Goal: Transaction & Acquisition: Purchase product/service

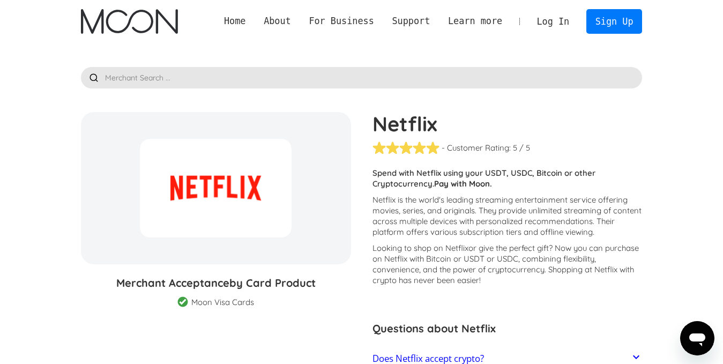
click at [128, 28] on img "home" at bounding box center [129, 21] width 97 height 25
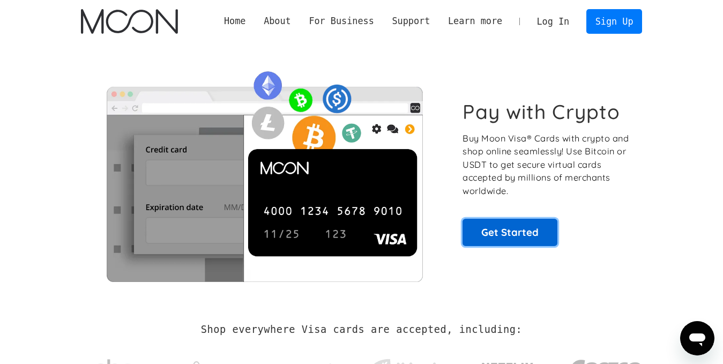
click at [543, 237] on link "Get Started" at bounding box center [509, 232] width 95 height 27
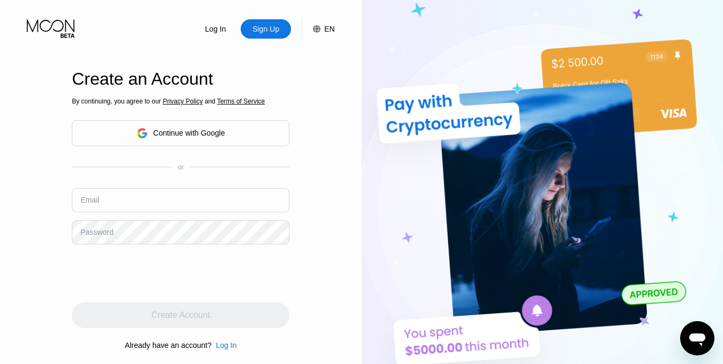
click at [209, 145] on div "Continue with Google" at bounding box center [181, 133] width 218 height 26
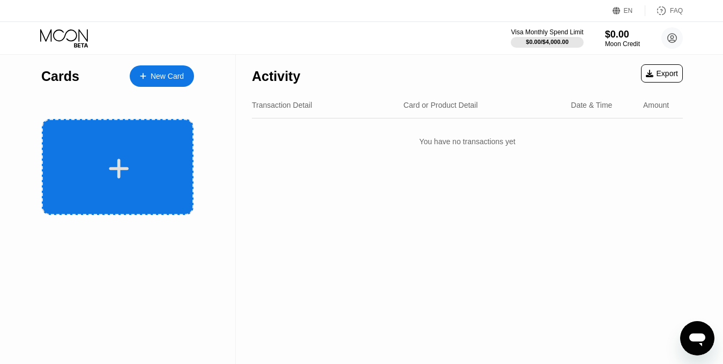
click at [158, 179] on div at bounding box center [119, 168] width 133 height 24
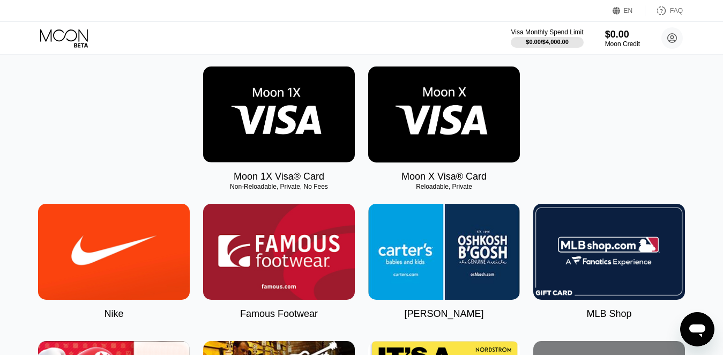
scroll to position [107, 0]
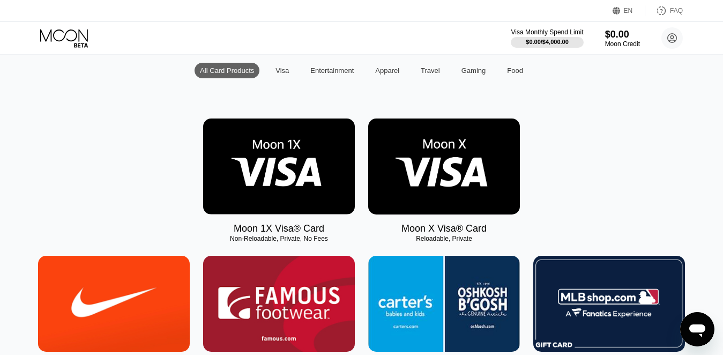
click at [242, 195] on img at bounding box center [279, 166] width 152 height 96
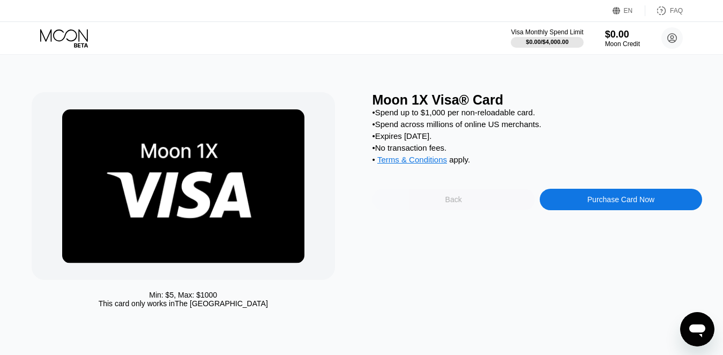
click at [461, 210] on div "Back" at bounding box center [453, 199] width 162 height 21
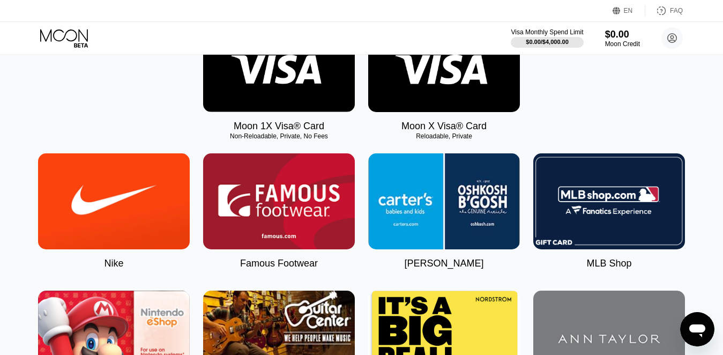
scroll to position [214, 0]
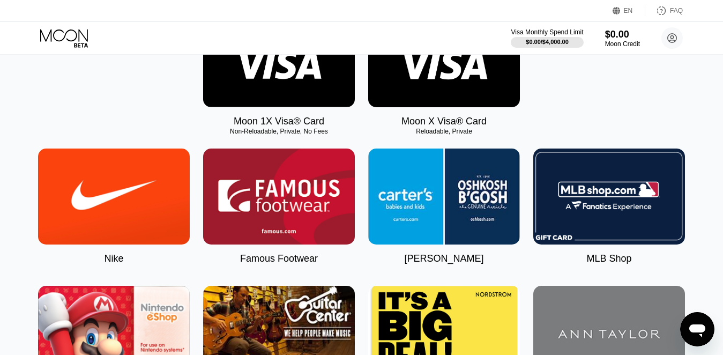
click at [443, 97] on img at bounding box center [444, 59] width 152 height 96
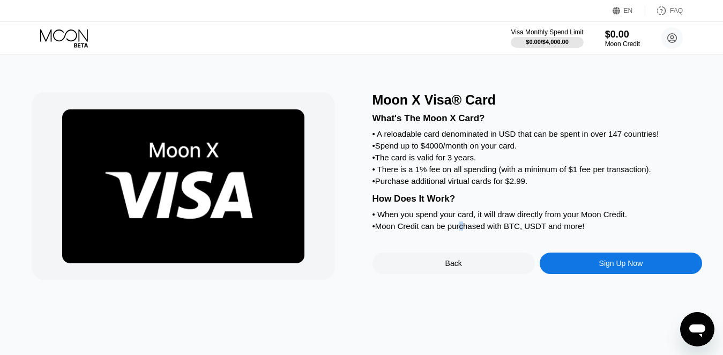
click at [475, 230] on div "• Moon Credit can be purchased with BTC, USDT and more!" at bounding box center [537, 225] width 330 height 9
drag, startPoint x: 499, startPoint y: 136, endPoint x: 534, endPoint y: 140, distance: 35.2
click at [534, 138] on div "• A reloadable card denominated in USD that can be spent in over 147 countries!" at bounding box center [537, 133] width 330 height 9
drag, startPoint x: 558, startPoint y: 140, endPoint x: 645, endPoint y: 138, distance: 86.8
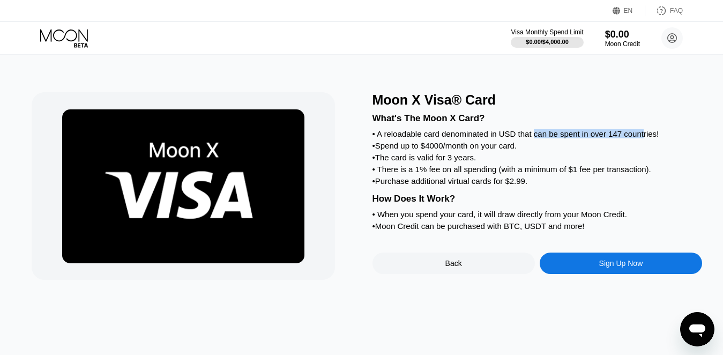
click at [645, 138] on div "• A reloadable card denominated in USD that can be spent in over 147 countries!" at bounding box center [537, 133] width 330 height 9
click at [453, 150] on div "• Spend up to $4000/month on your card." at bounding box center [537, 145] width 330 height 9
click at [617, 267] on div "Sign Up Now" at bounding box center [621, 263] width 44 height 9
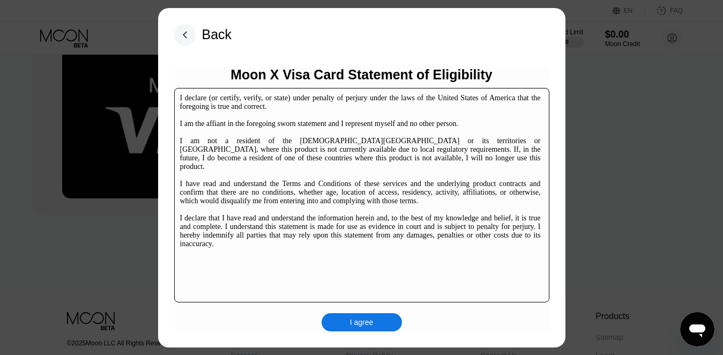
scroll to position [161, 0]
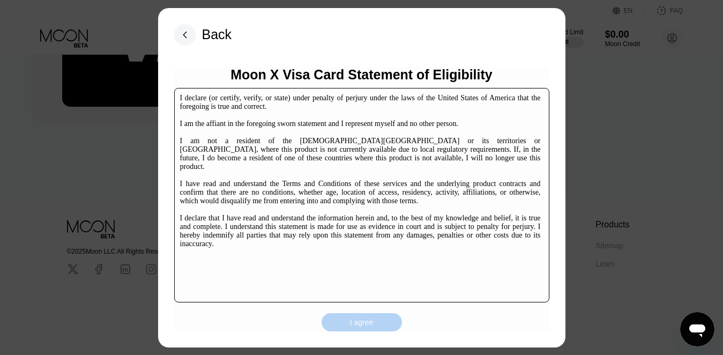
click at [368, 315] on div "I agree" at bounding box center [362, 322] width 80 height 18
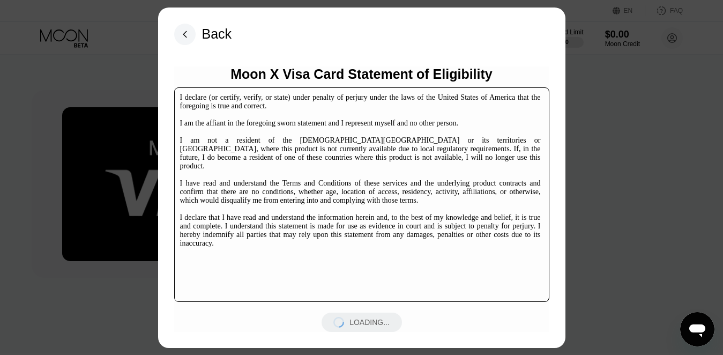
scroll to position [0, 0]
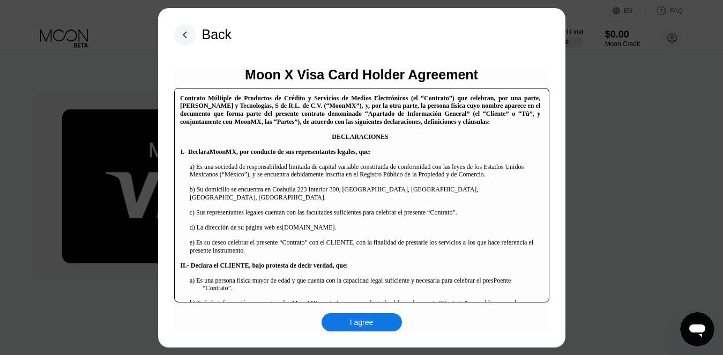
scroll to position [54, 0]
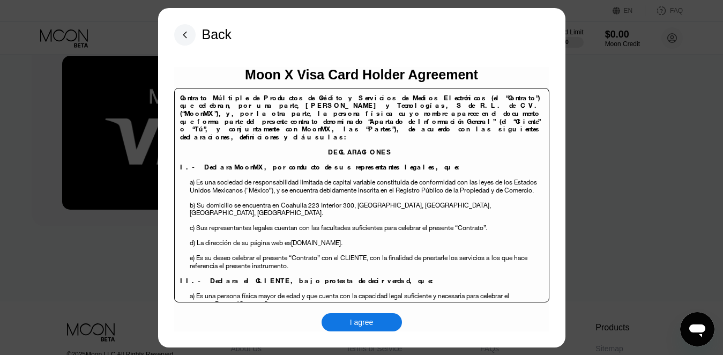
click at [368, 317] on div "I agree" at bounding box center [362, 322] width 80 height 18
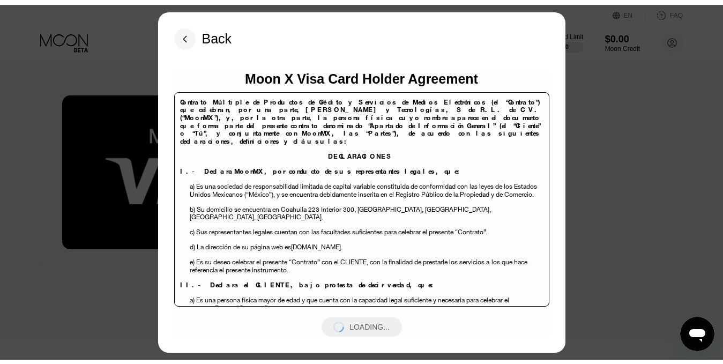
scroll to position [0, 0]
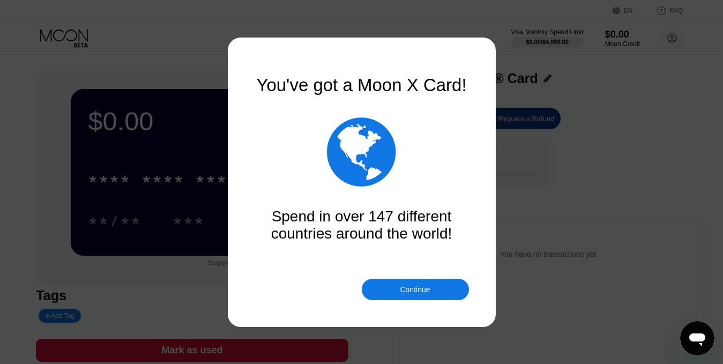
click at [424, 291] on div "Continue" at bounding box center [415, 289] width 30 height 9
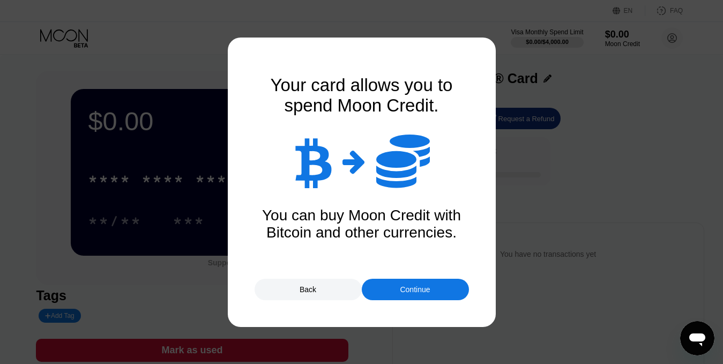
click at [434, 282] on div "Continue" at bounding box center [415, 289] width 107 height 21
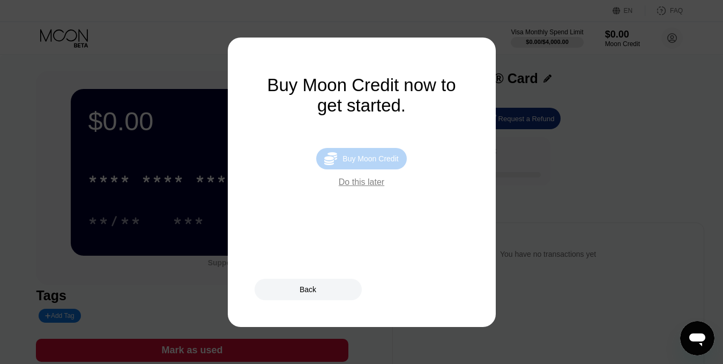
click at [389, 169] on div " Buy Moon Credit" at bounding box center [361, 158] width 90 height 21
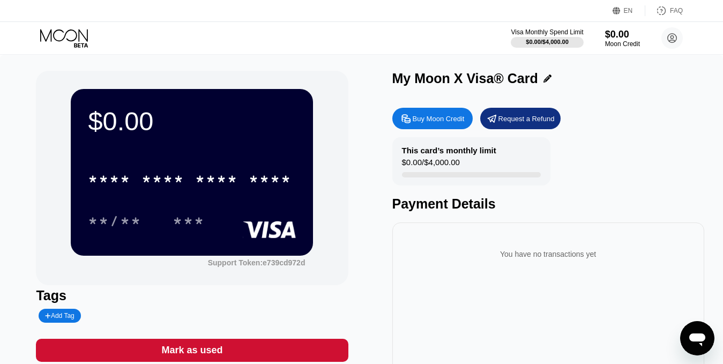
type input "0"
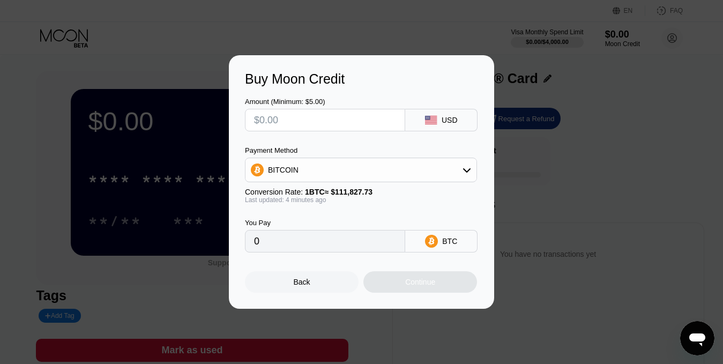
click at [386, 125] on input "text" at bounding box center [325, 119] width 142 height 21
type input "$37"
type input "0.00033068"
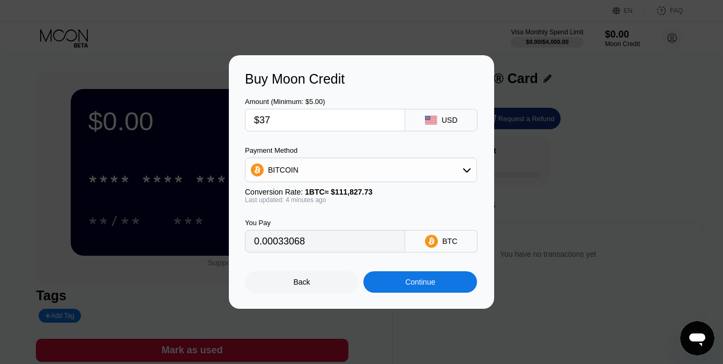
type input "$37"
click at [408, 157] on div "Payment Method BITCOIN" at bounding box center [361, 164] width 232 height 36
click at [407, 171] on div "BITCOIN" at bounding box center [360, 169] width 231 height 21
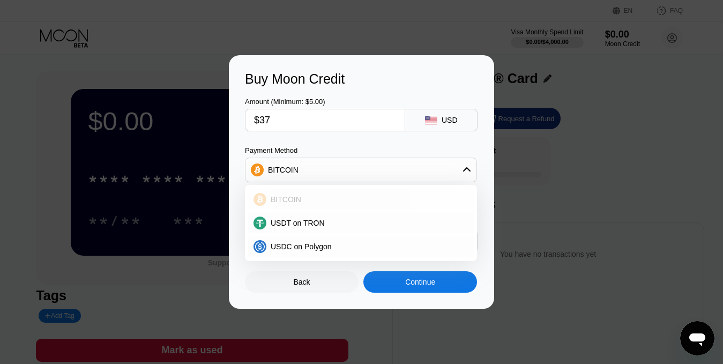
click at [352, 197] on div "BITCOIN" at bounding box center [367, 199] width 202 height 9
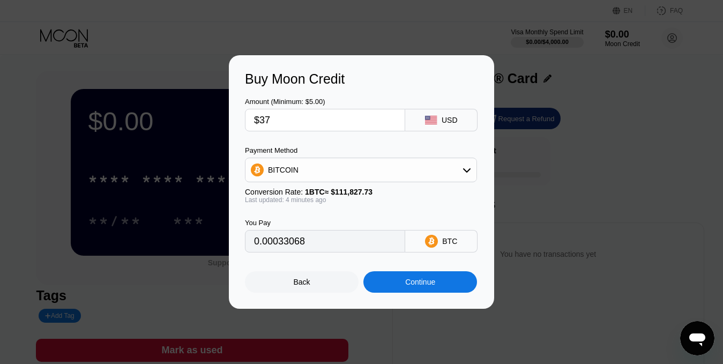
click at [386, 247] on input "0.00033068" at bounding box center [325, 240] width 142 height 21
click at [359, 174] on div "BITCOIN" at bounding box center [360, 169] width 231 height 21
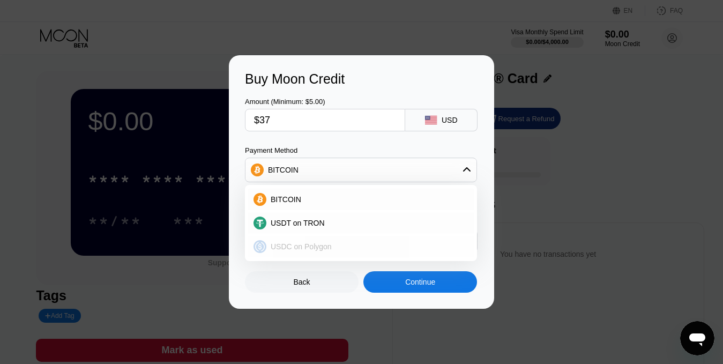
click at [339, 242] on div "USDC on Polygon" at bounding box center [367, 246] width 202 height 9
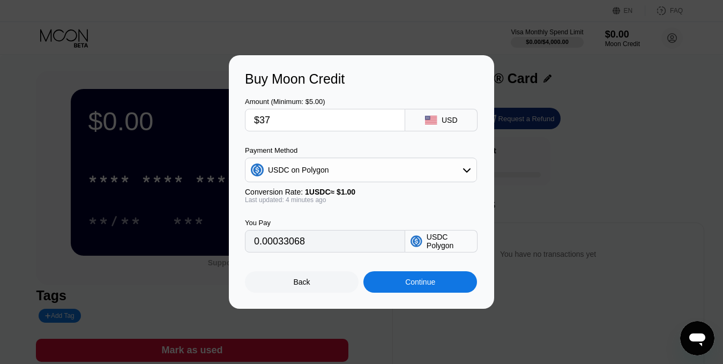
type input "37.00000000"
click at [353, 177] on div "USDC on Polygon" at bounding box center [360, 169] width 231 height 21
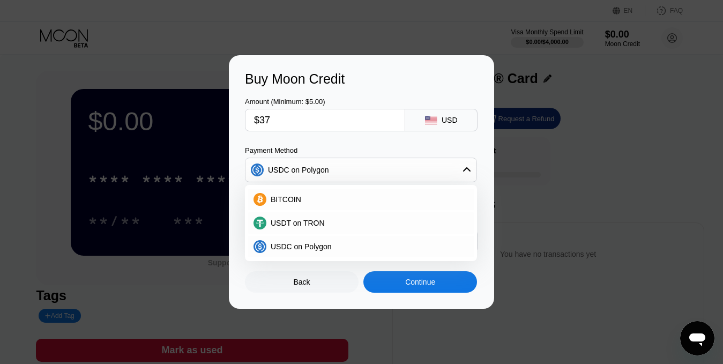
click at [382, 154] on div "Payment Method" at bounding box center [361, 150] width 232 height 8
click at [511, 155] on div "Buy Moon Credit Amount (Minimum: $5.00) $37 USD Payment Method USDC on Polygon …" at bounding box center [361, 181] width 723 height 253
click at [318, 290] on div "Back" at bounding box center [302, 281] width 114 height 21
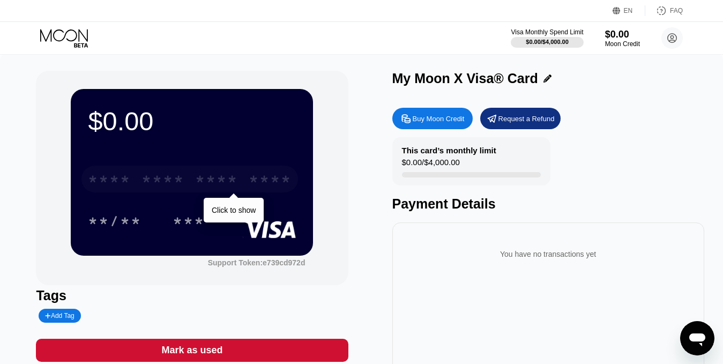
click at [228, 187] on div "* * * *" at bounding box center [216, 180] width 43 height 17
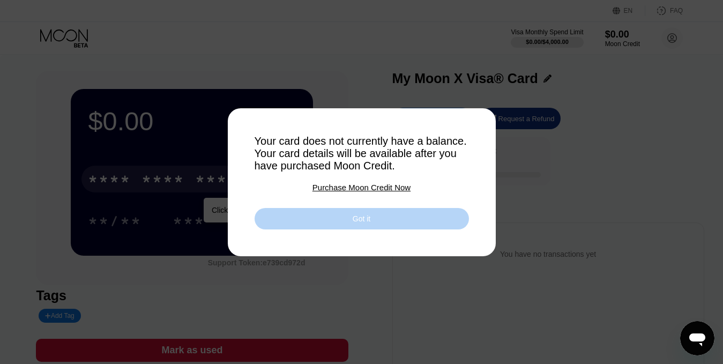
click at [420, 220] on div "Got it" at bounding box center [362, 218] width 214 height 21
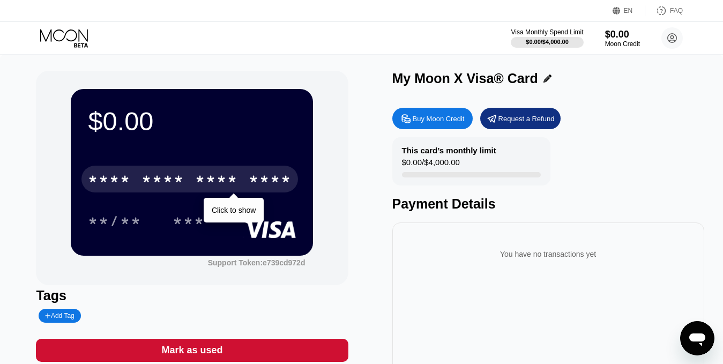
click at [439, 123] on div "Buy Moon Credit" at bounding box center [439, 118] width 52 height 9
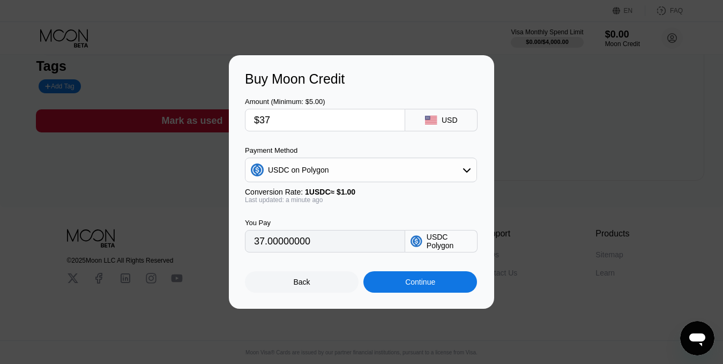
scroll to position [243, 0]
drag, startPoint x: 370, startPoint y: 170, endPoint x: 422, endPoint y: 298, distance: 137.7
click at [422, 298] on div "Buy Moon Credit Amount (Minimum: $5.00) $37 USD Payment Method USDC on Polygon …" at bounding box center [361, 181] width 265 height 253
click at [427, 286] on div "Continue" at bounding box center [420, 282] width 30 height 9
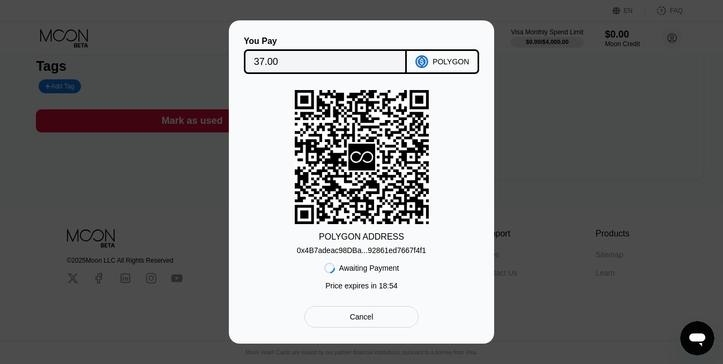
click at [544, 136] on div "You Pay 37.00 POLYGON POLYGON ADDRESS 0x4B7adeac98DBa...92861ed7667f4f1 Awaitin…" at bounding box center [361, 181] width 723 height 323
click at [362, 322] on div "Cancel" at bounding box center [362, 317] width 24 height 10
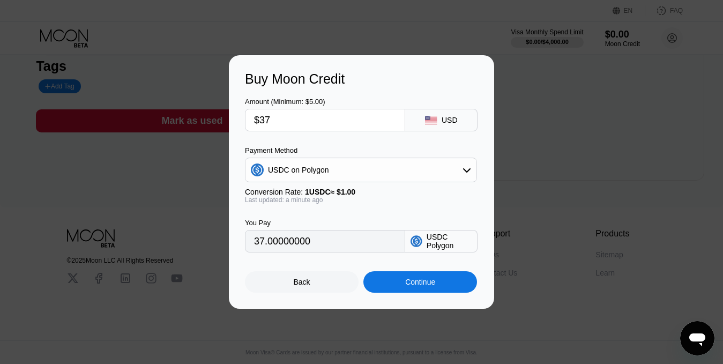
click at [375, 173] on div "USDC on Polygon" at bounding box center [360, 169] width 231 height 21
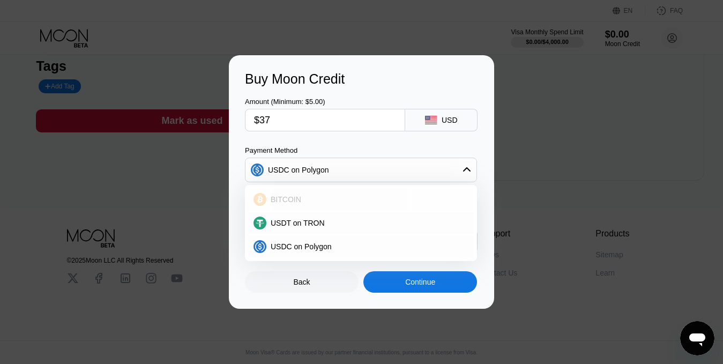
click at [350, 199] on div "BITCOIN" at bounding box center [367, 199] width 202 height 9
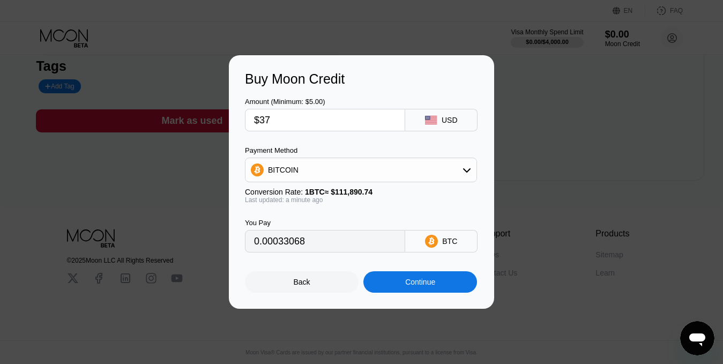
type input "0.00033068"
click at [413, 286] on div "Continue" at bounding box center [420, 282] width 30 height 9
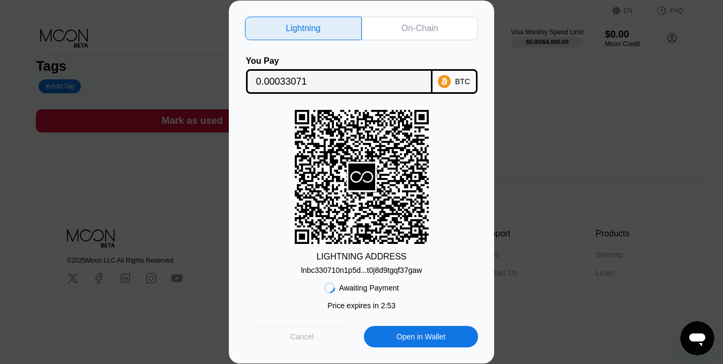
click at [318, 339] on div "Cancel" at bounding box center [302, 336] width 114 height 21
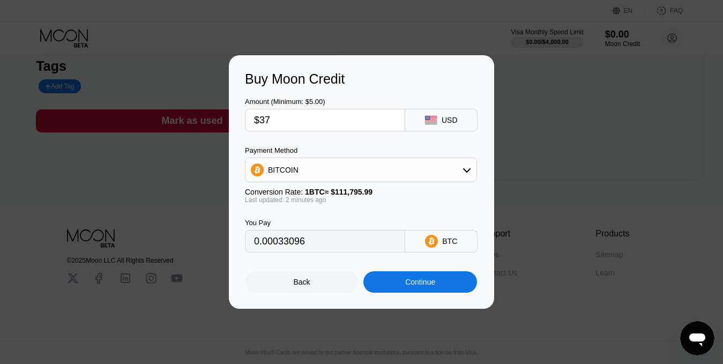
click at [424, 174] on div "BITCOIN" at bounding box center [360, 169] width 231 height 21
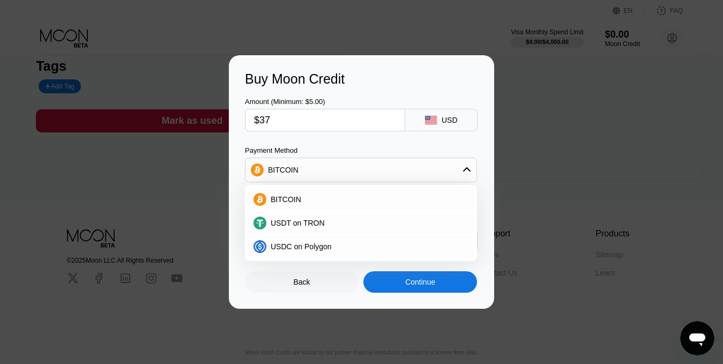
type input "0.00033097"
click at [459, 112] on div "USD" at bounding box center [441, 120] width 72 height 23
click at [445, 118] on div "USD" at bounding box center [450, 120] width 16 height 9
click at [345, 207] on div "BITCOIN" at bounding box center [361, 199] width 226 height 21
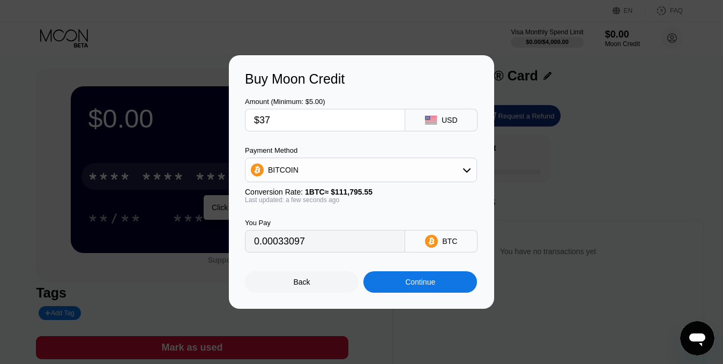
scroll to position [0, 0]
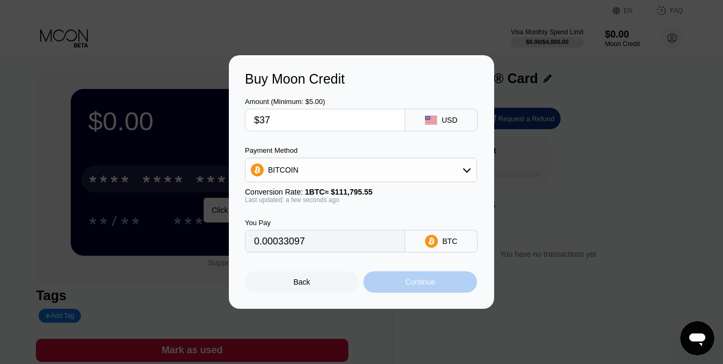
click at [420, 285] on div "Continue" at bounding box center [420, 282] width 30 height 9
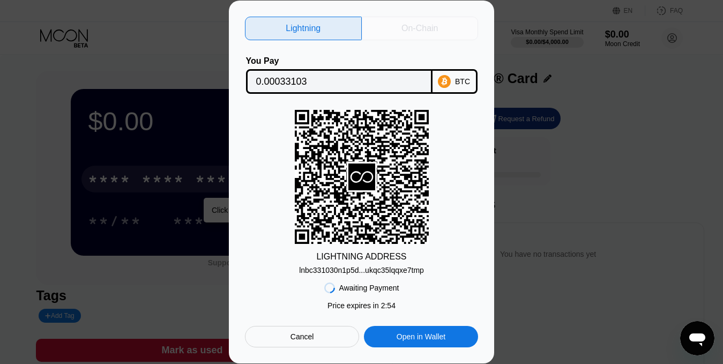
click at [428, 33] on div "On-Chain" at bounding box center [420, 29] width 117 height 24
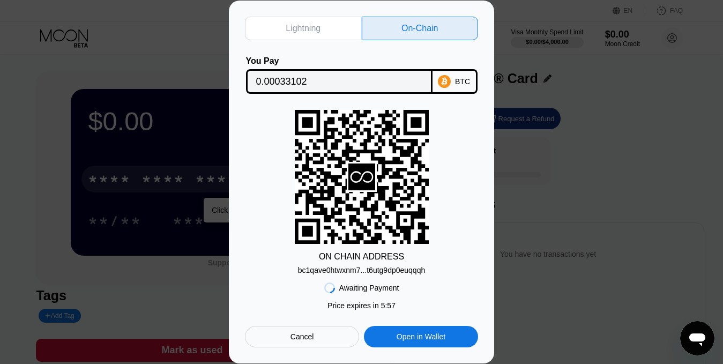
drag, startPoint x: 357, startPoint y: 118, endPoint x: 370, endPoint y: 159, distance: 43.1
click at [377, 150] on icon at bounding box center [362, 177] width 134 height 134
click at [349, 271] on div "bc1qave0htwxnm7...t6utg9dp0euqqqh" at bounding box center [361, 270] width 127 height 9
click at [301, 341] on div "Cancel" at bounding box center [302, 337] width 24 height 10
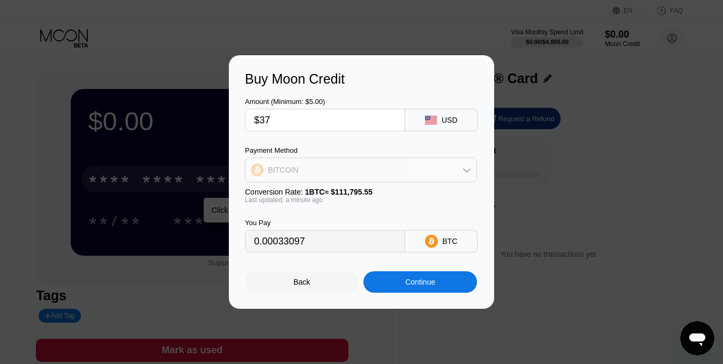
click at [324, 171] on div "BITCOIN" at bounding box center [360, 169] width 231 height 21
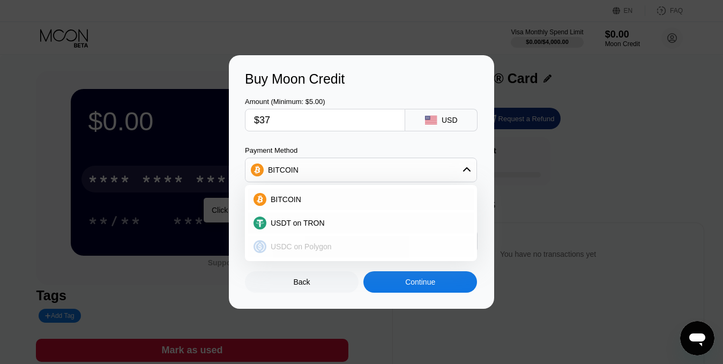
click at [331, 253] on div "USDC on Polygon" at bounding box center [361, 246] width 226 height 21
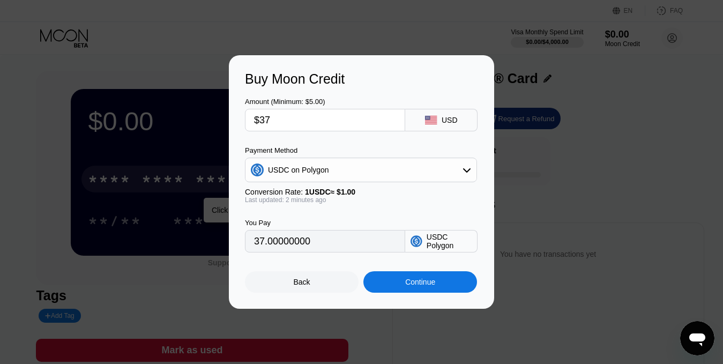
type input "37.00000000"
click at [404, 276] on div "Continue" at bounding box center [420, 281] width 114 height 21
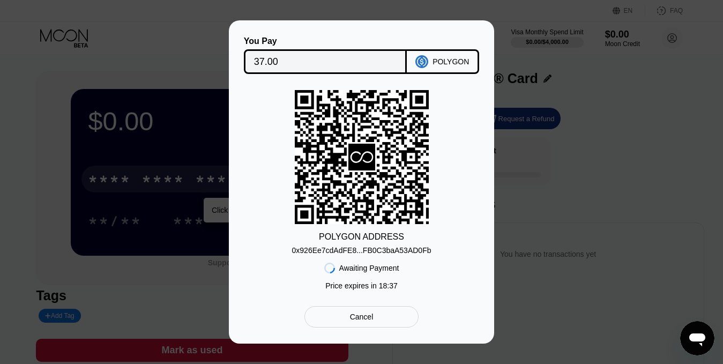
click at [540, 253] on div "You Pay 37.00 POLYGON POLYGON ADDRESS 0x926Ee7cdAdFE8...FB0C3baA53AD0Fb Awaitin…" at bounding box center [361, 181] width 723 height 323
click at [361, 327] on div "Cancel" at bounding box center [361, 316] width 114 height 21
